Goal: Information Seeking & Learning: Find contact information

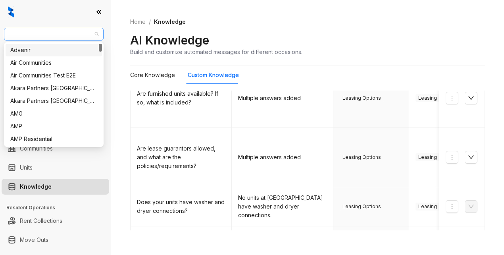
drag, startPoint x: 84, startPoint y: 38, endPoint x: 42, endPoint y: 39, distance: 41.6
click at [42, 39] on span "Indus (Realpage/Knock)" at bounding box center [54, 34] width 90 height 12
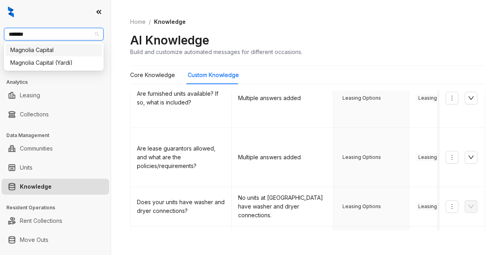
type input "********"
click at [52, 50] on div "Magnolia Capital" at bounding box center [53, 50] width 87 height 9
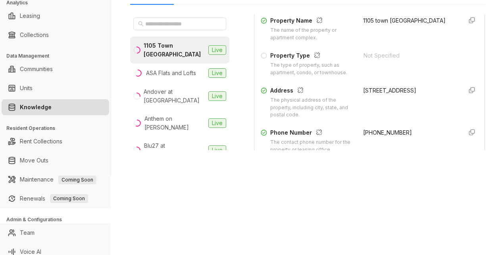
scroll to position [159, 0]
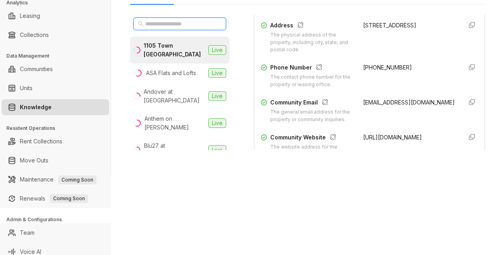
click at [178, 23] on input "text" at bounding box center [180, 23] width 70 height 9
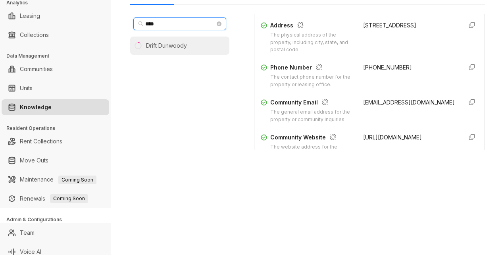
type input "****"
click at [163, 46] on div "Drift Dunwoody" at bounding box center [166, 45] width 41 height 9
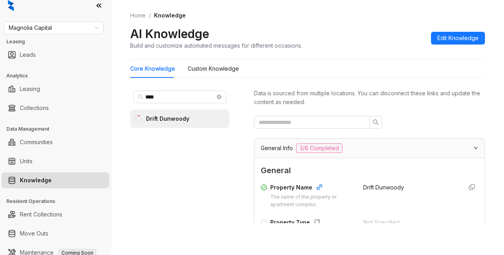
drag, startPoint x: 398, startPoint y: 20, endPoint x: 456, endPoint y: 0, distance: 61.3
click at [399, 21] on div "Home / Knowledge AI Knowledge Build and customize automated messages for differ…" at bounding box center [307, 31] width 354 height 58
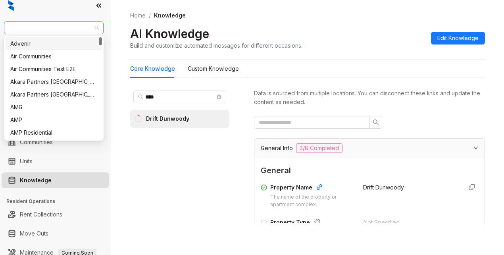
click at [59, 27] on span "Magnolia Capital" at bounding box center [54, 28] width 90 height 12
click at [42, 56] on div "Air Communities" at bounding box center [53, 56] width 87 height 9
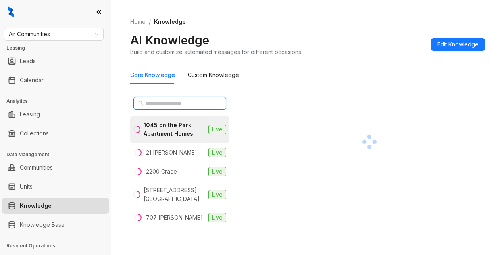
click at [146, 102] on input "text" at bounding box center [180, 103] width 70 height 9
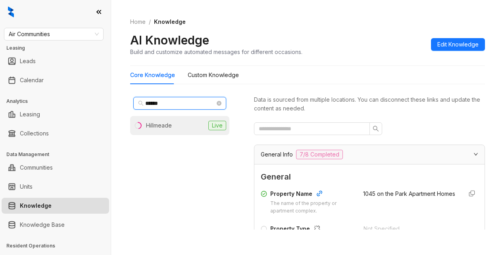
type input "******"
click at [163, 128] on div "Hillmeade" at bounding box center [159, 125] width 26 height 9
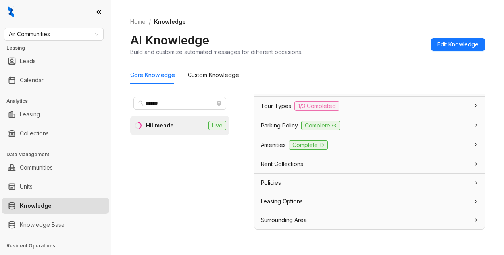
scroll to position [711, 0]
click at [293, 204] on span "Leasing Options" at bounding box center [281, 201] width 42 height 9
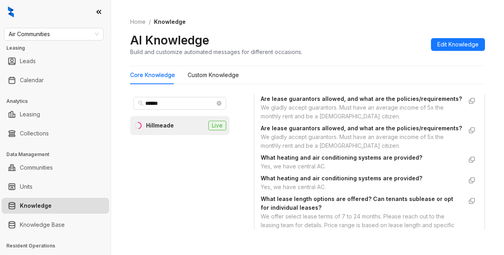
scroll to position [910, 0]
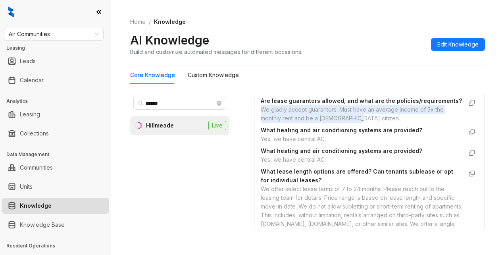
drag, startPoint x: 260, startPoint y: 160, endPoint x: 335, endPoint y: 162, distance: 74.2
click at [358, 123] on div "We gladly accept guarantors. Must have an average income of 5x the monthly rent…" at bounding box center [360, 113] width 201 height 17
copy div "We gladly accept guarantors. Must have an average income of 5x the monthly rent…"
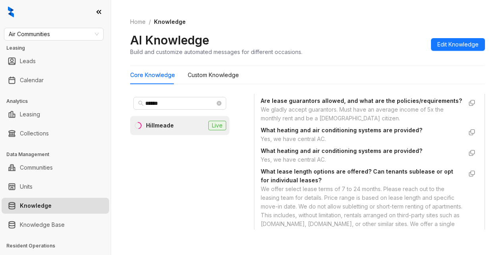
drag, startPoint x: 364, startPoint y: 54, endPoint x: 371, endPoint y: 56, distance: 6.6
click at [364, 54] on div "AI Knowledge Build and customize automated messages for different occasions. Ed…" at bounding box center [307, 44] width 354 height 23
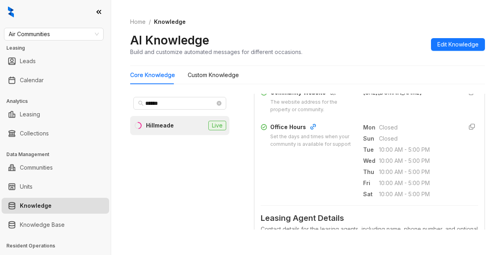
scroll to position [236, 0]
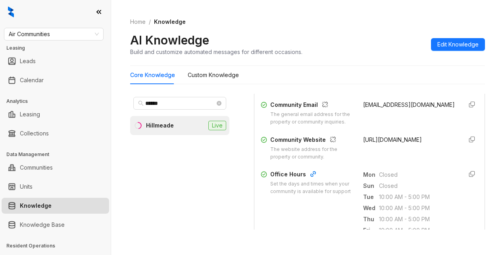
drag, startPoint x: 353, startPoint y: 112, endPoint x: 377, endPoint y: 121, distance: 25.3
click at [377, 121] on div "Community Email The general email address for the property or community inquiri…" at bounding box center [368, 112] width 217 height 25
copy span "039114.hillmeade@aircommunities.com"
click at [338, 61] on div "Home / Knowledge AI Knowledge Build and customize automated messages for differ…" at bounding box center [307, 37] width 354 height 58
click at [61, 29] on span "Air Communities" at bounding box center [54, 34] width 90 height 12
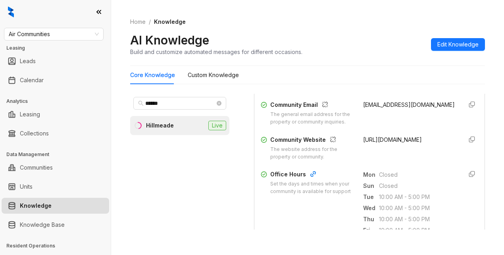
click at [351, 24] on ol "Home / Knowledge" at bounding box center [307, 21] width 354 height 9
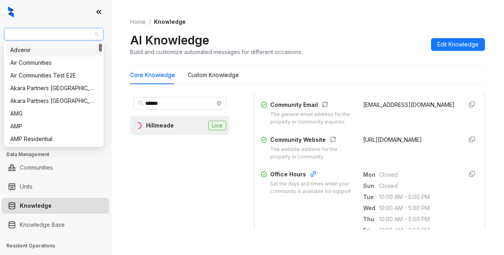
click at [68, 29] on span "Air Communities" at bounding box center [54, 34] width 90 height 12
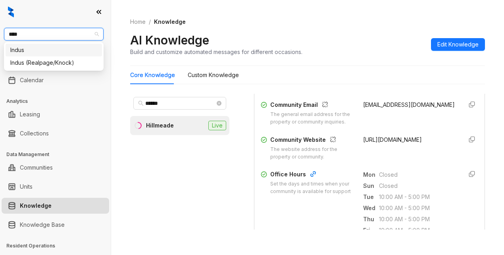
type input "*****"
click at [69, 62] on div "Indus (Realpage/Knock)" at bounding box center [53, 62] width 87 height 9
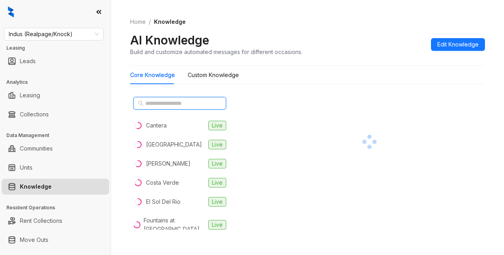
click at [155, 102] on input "text" at bounding box center [180, 103] width 70 height 9
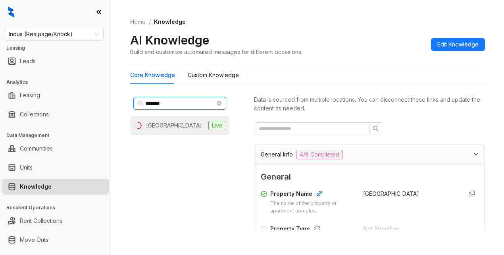
type input "*******"
click at [164, 125] on div "Westward Square" at bounding box center [174, 125] width 56 height 9
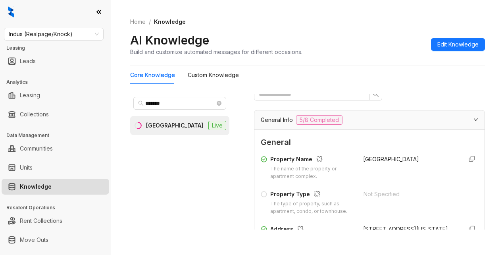
scroll to position [119, 0]
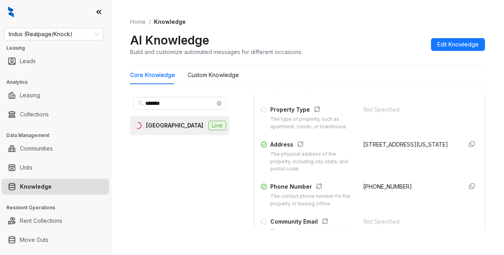
drag, startPoint x: 352, startPoint y: 151, endPoint x: 394, endPoint y: 165, distance: 43.4
click at [394, 165] on div "Address The physical address of the property, including city, state, and postal…" at bounding box center [368, 156] width 217 height 33
copy div "6233 Gulfton Street, Houston, Texas, 77081"
click at [342, 36] on div "AI Knowledge Build and customize automated messages for different occasions. Ed…" at bounding box center [307, 44] width 354 height 23
click at [80, 33] on span "Indus (Realpage/Knock)" at bounding box center [54, 34] width 90 height 12
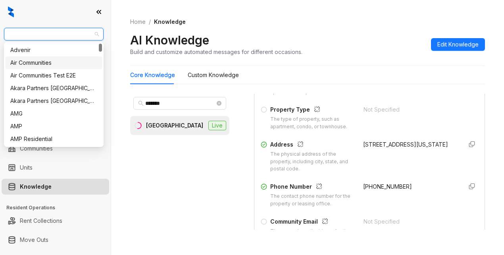
click at [22, 62] on div "Air Communities" at bounding box center [53, 62] width 87 height 9
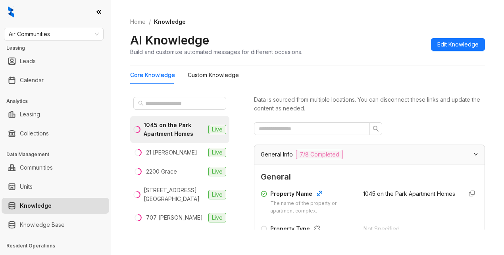
click at [341, 50] on div "AI Knowledge Build and customize automated messages for different occasions. Ed…" at bounding box center [307, 44] width 354 height 23
click at [157, 109] on span at bounding box center [179, 103] width 93 height 13
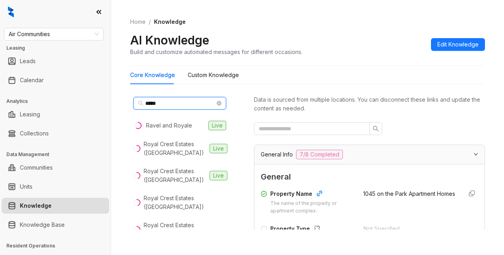
type input "*****"
click at [327, 51] on div "AI Knowledge Build and customize automated messages for different occasions. Ed…" at bounding box center [307, 44] width 354 height 23
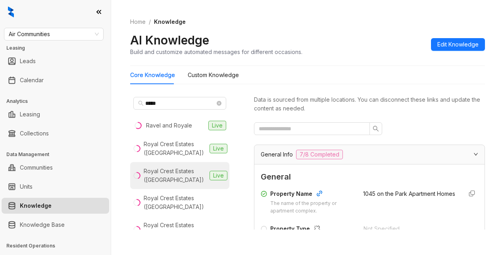
click at [176, 176] on div "Royal Crest Estates (North Andover)" at bounding box center [175, 175] width 63 height 17
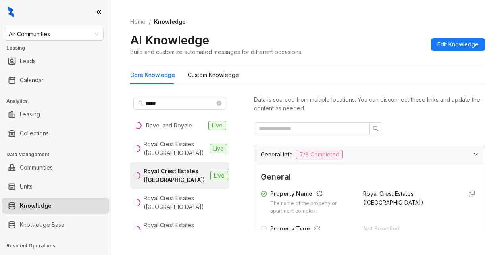
click at [362, 46] on div "AI Knowledge Build and customize automated messages for different occasions. Ed…" at bounding box center [307, 44] width 354 height 23
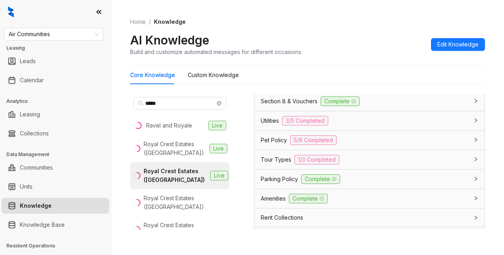
scroll to position [634, 0]
click at [280, 183] on span "Parking Policy" at bounding box center [278, 178] width 37 height 9
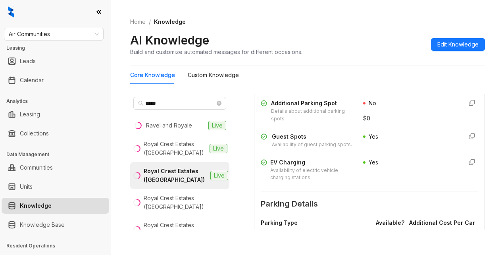
scroll to position [872, 0]
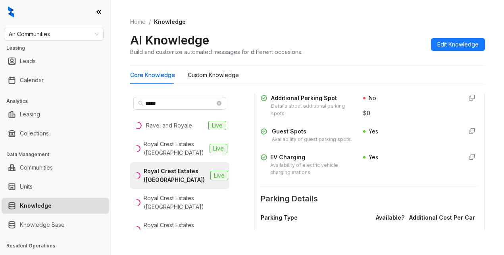
click at [456, 17] on ol "Home / Knowledge" at bounding box center [307, 21] width 354 height 9
click at [63, 34] on span "Air Communities" at bounding box center [54, 34] width 90 height 12
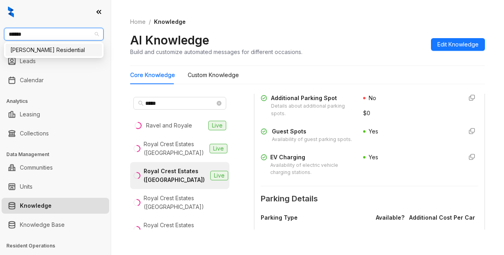
type input "*******"
drag, startPoint x: 29, startPoint y: 52, endPoint x: 102, endPoint y: 62, distance: 74.1
click at [31, 52] on div "[PERSON_NAME] Residential" at bounding box center [53, 50] width 87 height 9
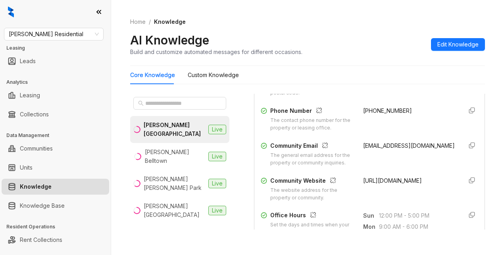
scroll to position [238, 0]
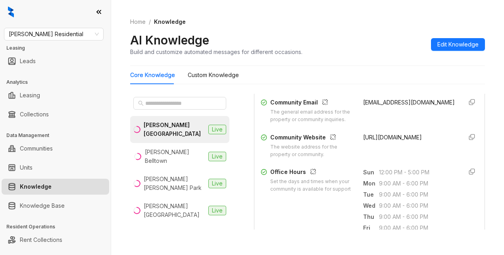
click at [361, 33] on div "AI Knowledge Build and customize automated messages for different occasions. Ed…" at bounding box center [307, 44] width 354 height 23
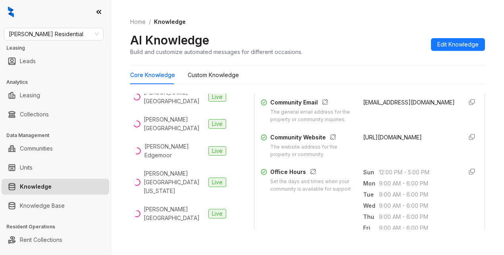
scroll to position [198, 0]
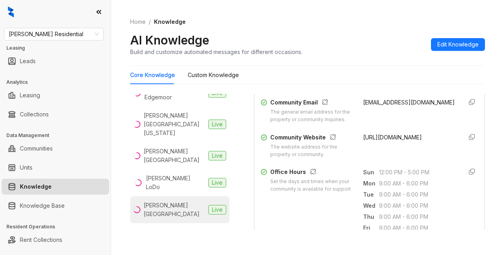
click at [166, 201] on div "[PERSON_NAME] [GEOGRAPHIC_DATA]" at bounding box center [174, 209] width 61 height 17
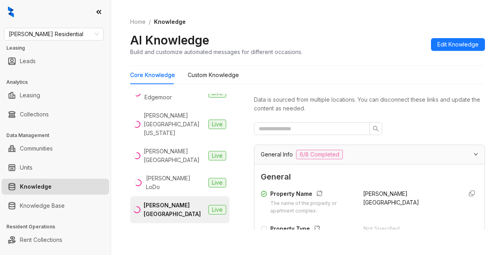
click at [386, 54] on div "AI Knowledge Build and customize automated messages for different occasions. Ed…" at bounding box center [307, 44] width 354 height 23
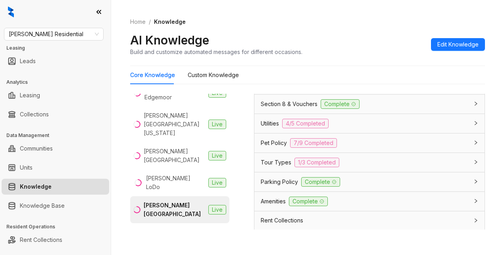
scroll to position [634, 0]
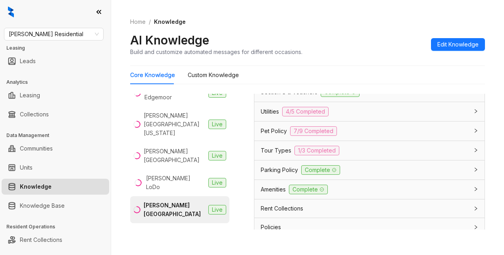
click at [268, 96] on span "Section 8 & Vouchers" at bounding box center [288, 92] width 57 height 9
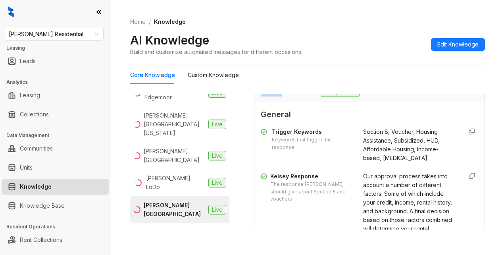
click at [268, 96] on span "Section 8 & Vouchers" at bounding box center [288, 92] width 57 height 9
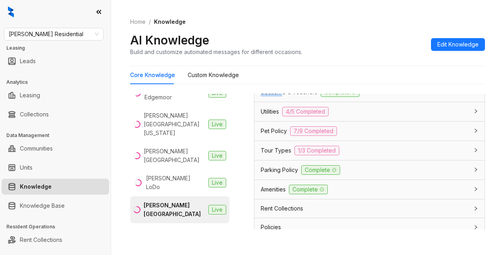
click at [271, 96] on span "Section 8 & Vouchers" at bounding box center [288, 92] width 57 height 9
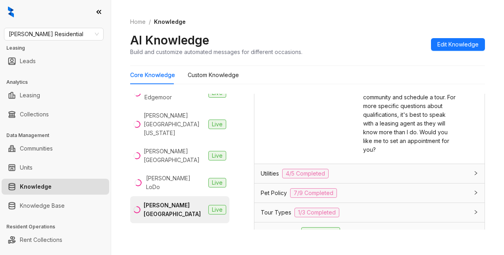
scroll to position [793, 0]
click at [330, 34] on div "AI Knowledge Build and customize automated messages for different occasions. Ed…" at bounding box center [307, 44] width 354 height 23
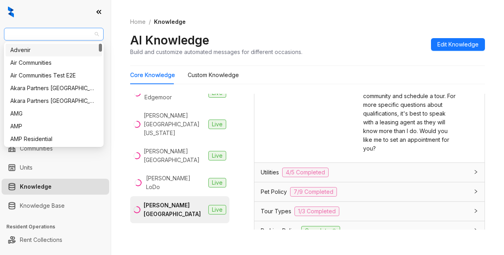
click at [61, 34] on span "[PERSON_NAME] Residential" at bounding box center [54, 34] width 90 height 12
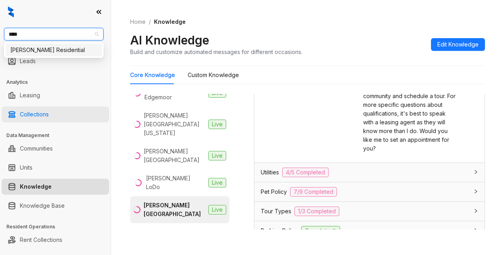
type input "*****"
click at [60, 52] on div "[PERSON_NAME] Residential" at bounding box center [53, 50] width 87 height 9
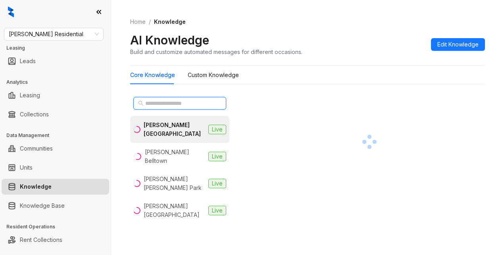
click at [157, 99] on input "text" at bounding box center [180, 103] width 70 height 9
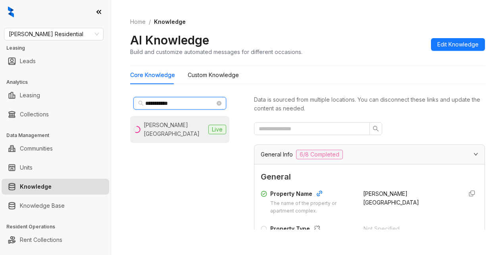
type input "**********"
click at [185, 124] on div "[PERSON_NAME][GEOGRAPHIC_DATA]" at bounding box center [174, 129] width 61 height 17
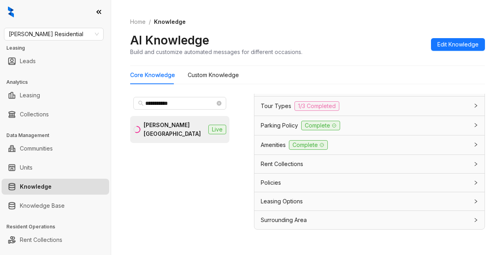
scroll to position [657, 0]
click at [299, 199] on span "Leasing Options" at bounding box center [281, 201] width 42 height 9
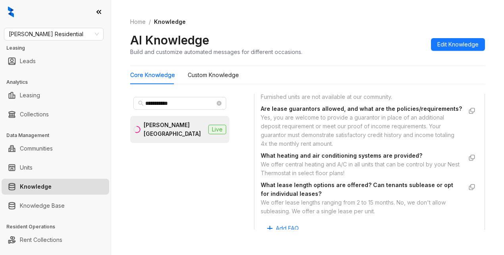
scroll to position [856, 0]
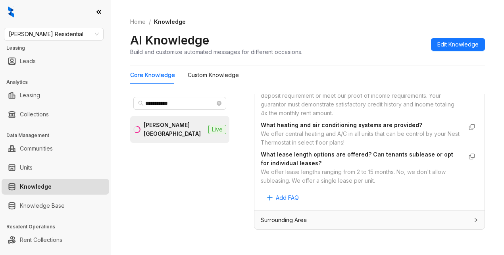
click at [358, 203] on div "Are furnished units available? If so, what is included? Furnished units are not…" at bounding box center [368, 128] width 217 height 152
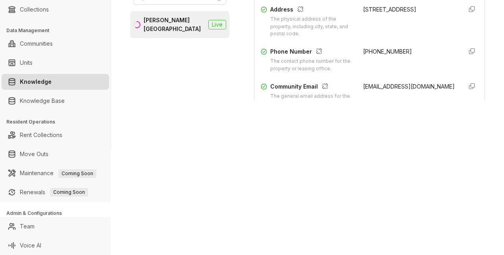
scroll to position [116, 0]
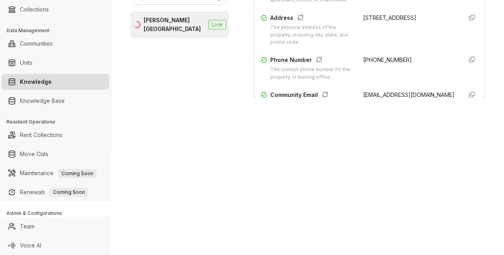
drag, startPoint x: 417, startPoint y: 125, endPoint x: 425, endPoint y: 123, distance: 8.1
click at [417, 125] on div "Data is sourced from multiple locations. You can disconnect these links and upd…" at bounding box center [369, 60] width 231 height 142
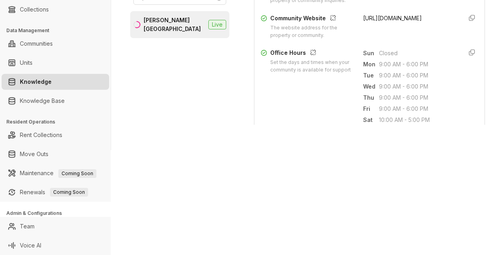
scroll to position [198, 0]
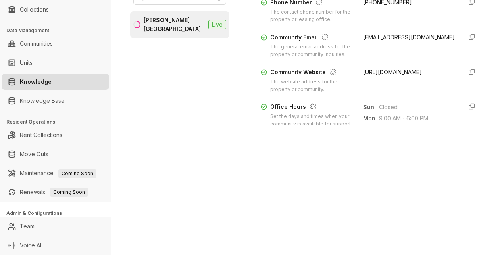
drag, startPoint x: 333, startPoint y: 66, endPoint x: 338, endPoint y: 71, distance: 6.8
click at [338, 58] on div "The general email address for the property or community inquiries." at bounding box center [311, 50] width 83 height 15
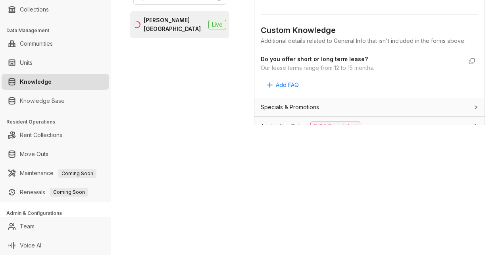
scroll to position [436, 0]
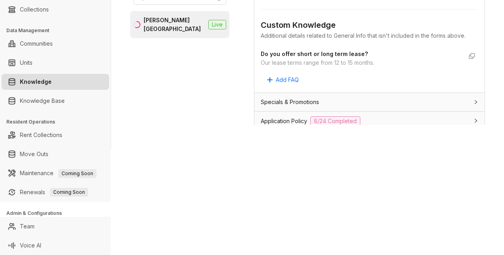
click at [359, 155] on div "**********" at bounding box center [252, 127] width 504 height 255
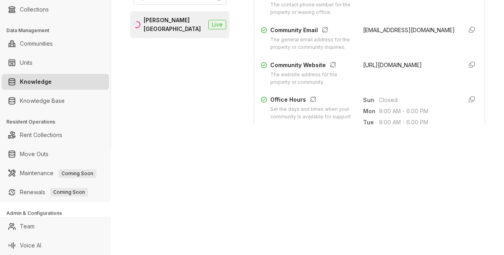
scroll to position [198, 0]
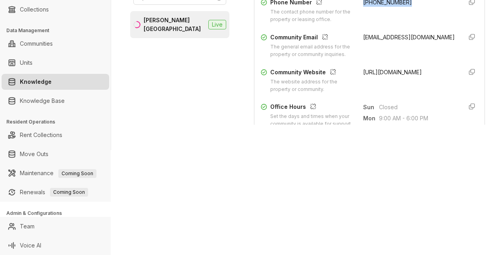
drag, startPoint x: 399, startPoint y: 9, endPoint x: 353, endPoint y: 13, distance: 46.2
click at [353, 13] on div "Phone Number The contact phone number for the property or leasing office. [PHON…" at bounding box center [368, 10] width 217 height 25
click at [391, 179] on div "**********" at bounding box center [252, 127] width 504 height 255
click at [353, 175] on div "**********" at bounding box center [252, 127] width 504 height 255
